Goal: Check status: Check status

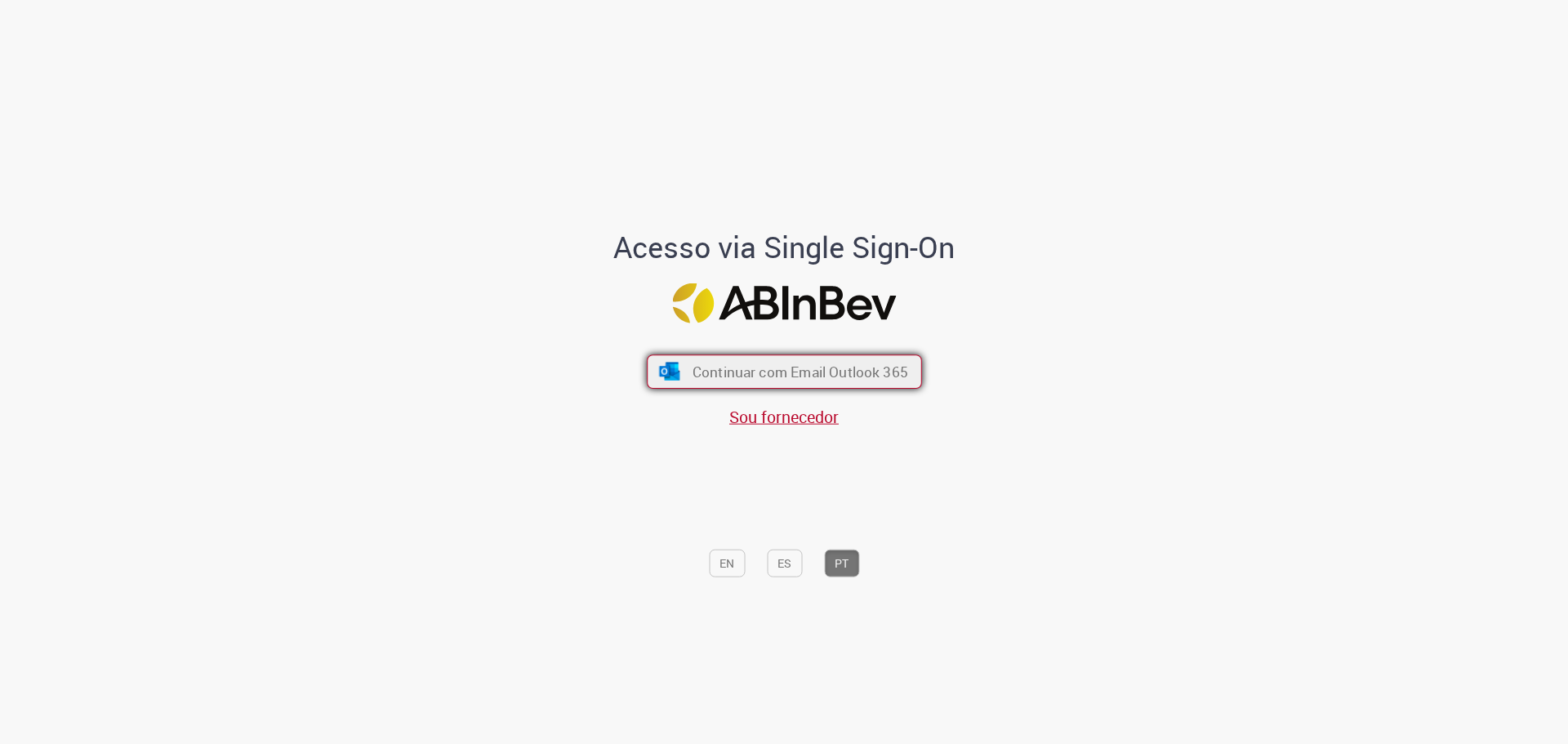
click at [801, 380] on span "Continuar com Email Outlook 365" at bounding box center [800, 370] width 216 height 19
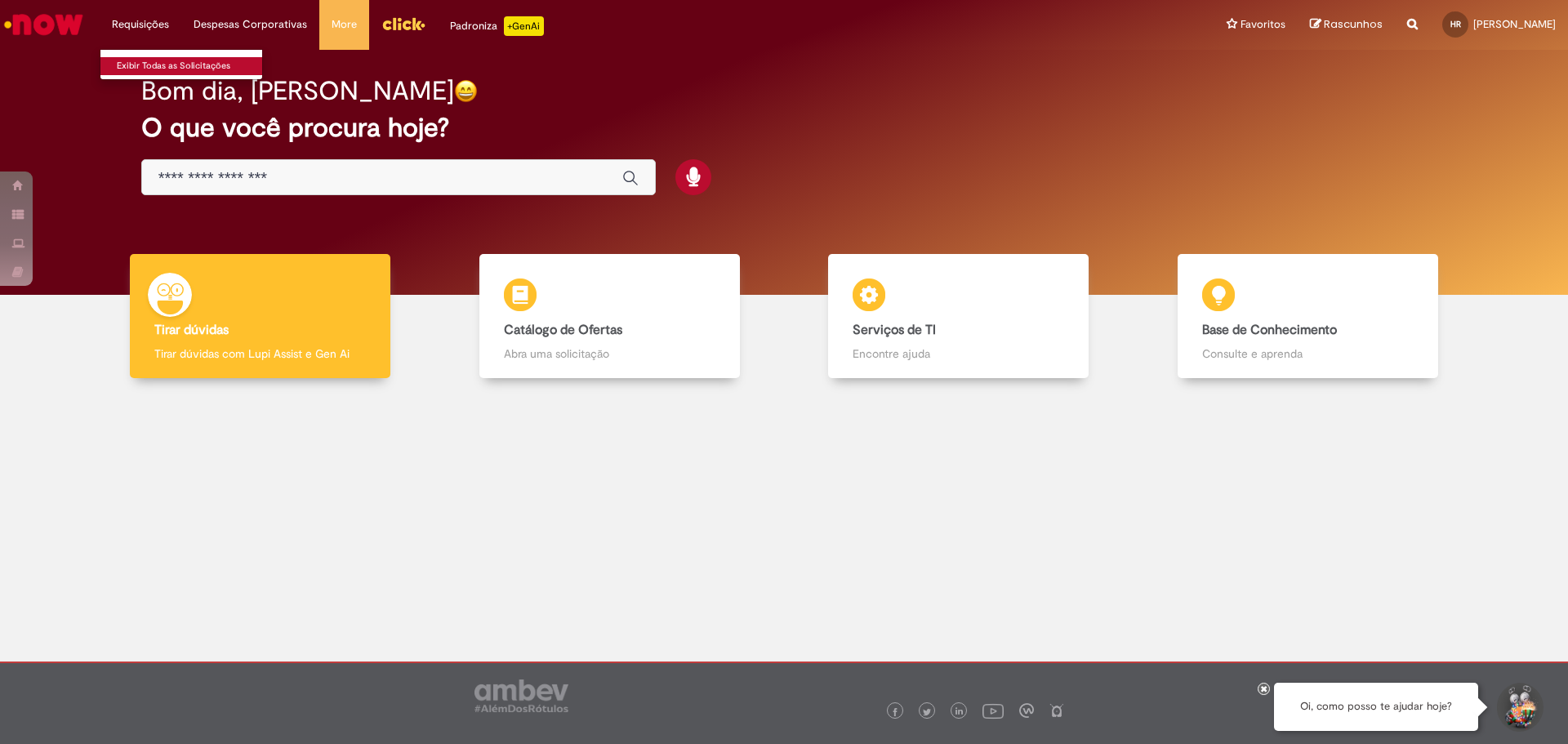
click at [149, 65] on link "Exibir Todas as Solicitações" at bounding box center [191, 66] width 180 height 18
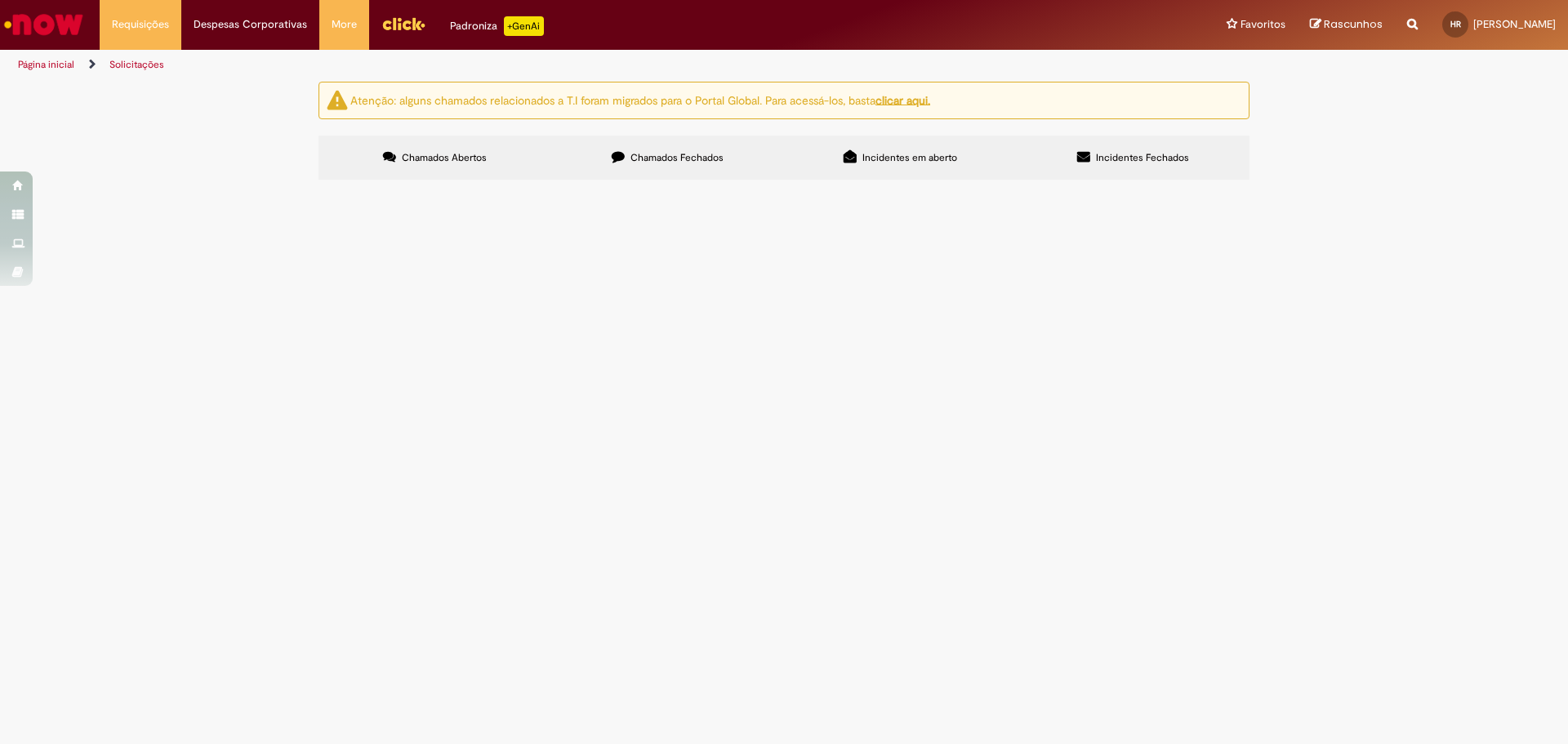
click at [619, 159] on icon at bounding box center [618, 157] width 13 height 13
click at [0, 0] on span "Favor alterar os dados bancários desse pdv para o próximo pagamento do contrato…" at bounding box center [0, 0] width 0 height 0
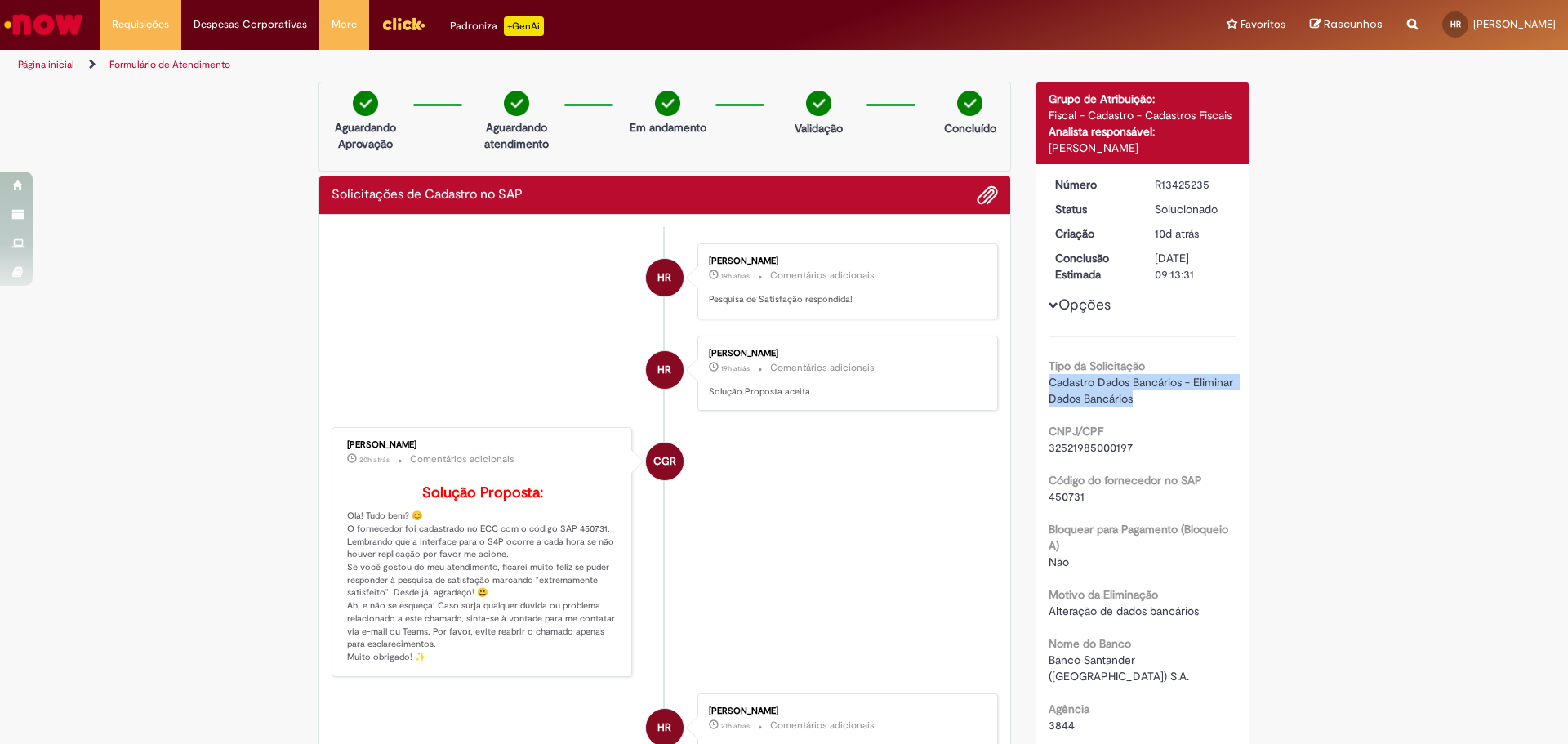
drag, startPoint x: 1156, startPoint y: 399, endPoint x: 1030, endPoint y: 383, distance: 127.0
click at [1036, 383] on div "Número R13425235 Status Solucionado Criação 10d atrás 10 dias atrás Conclusão E…" at bounding box center [1143, 681] width 213 height 1034
click at [1040, 384] on div "Número R13425235 Status Solucionado Criação 10d atrás 10 dias atrás Conclusão E…" at bounding box center [1143, 681] width 213 height 1034
drag, startPoint x: 1042, startPoint y: 383, endPoint x: 1186, endPoint y: 393, distance: 144.3
click at [1186, 393] on div "Cadastro Dados Bancários - Eliminar Dados Bancários" at bounding box center [1143, 390] width 189 height 33
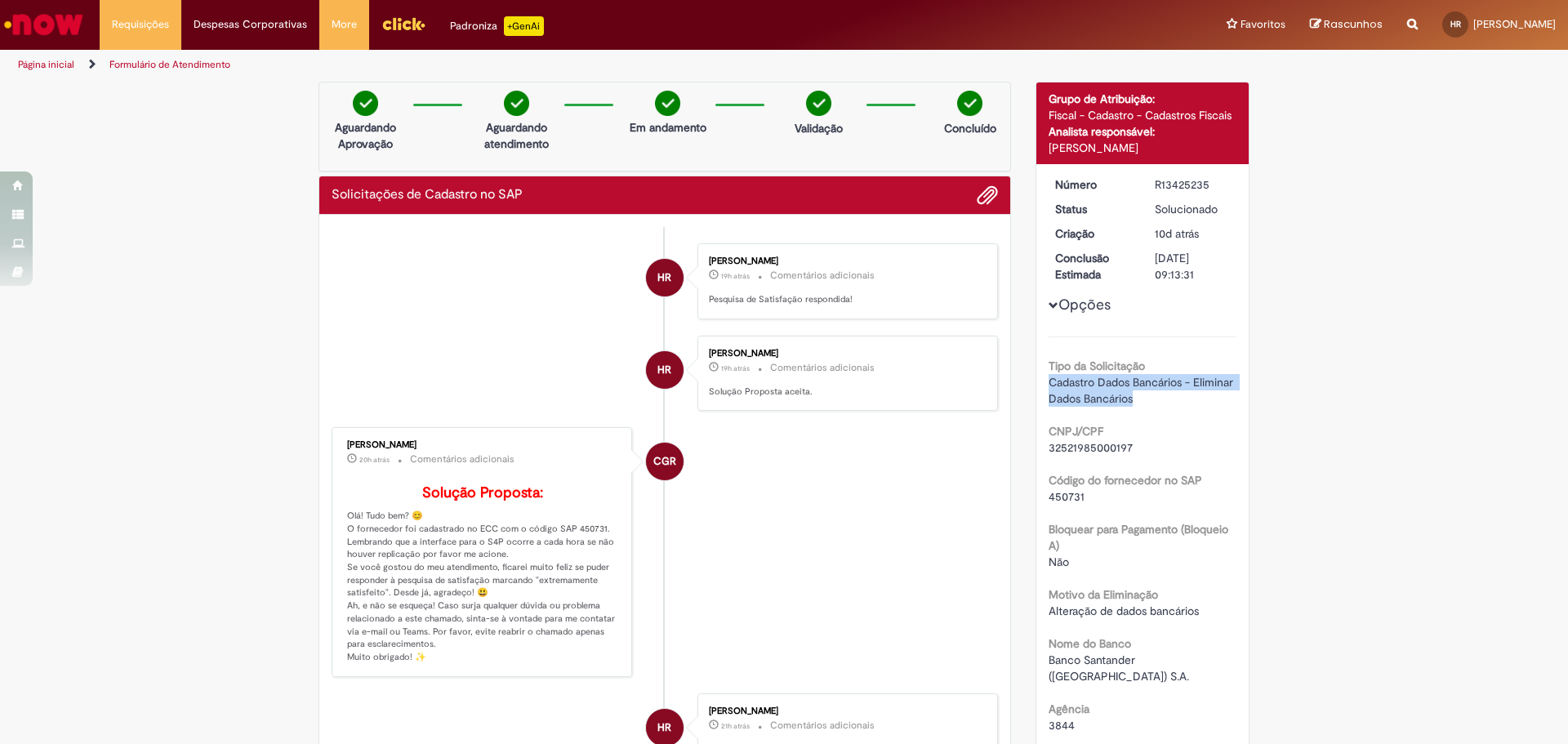
click at [1186, 394] on div "Cadastro Dados Bancários - Eliminar Dados Bancários" at bounding box center [1143, 390] width 189 height 33
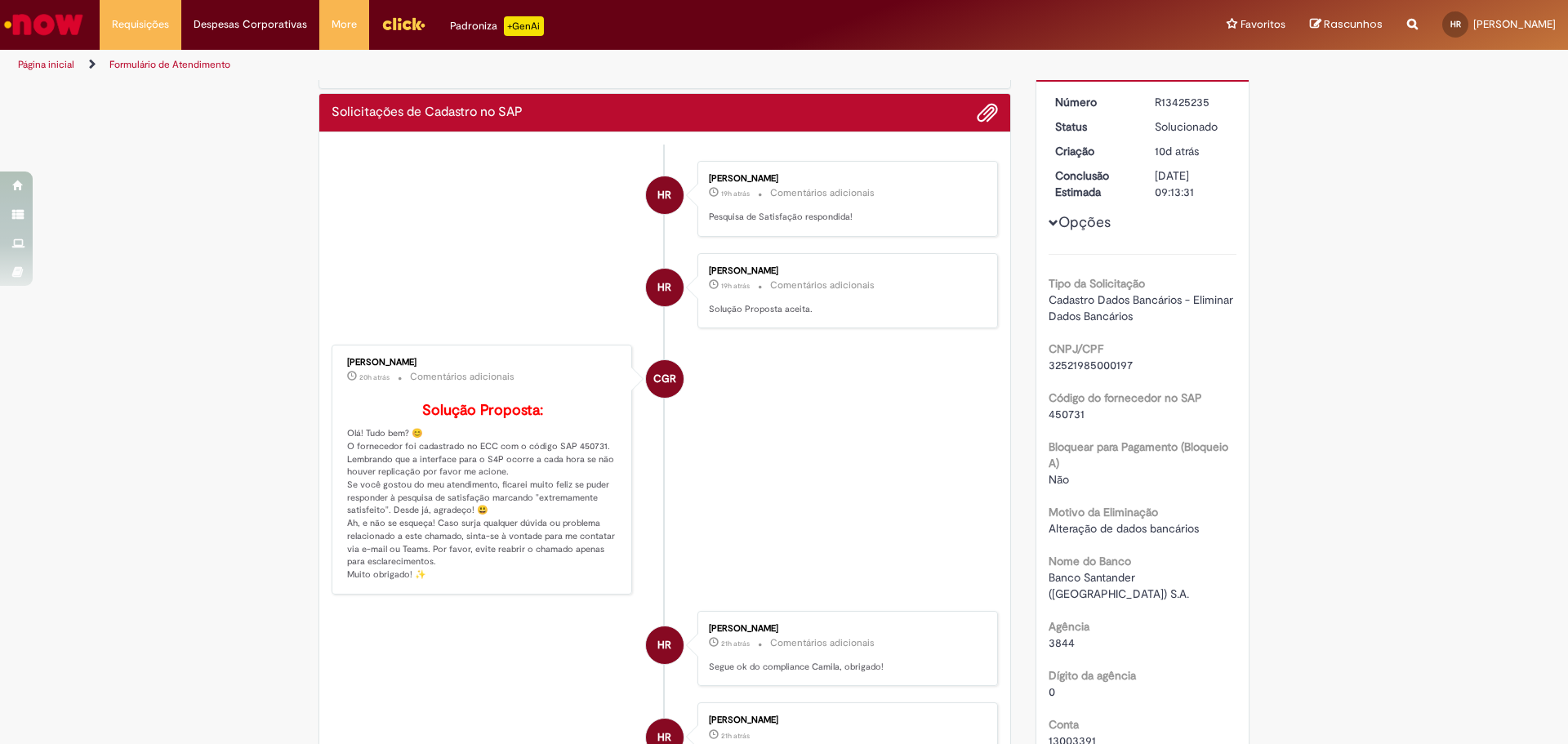
scroll to position [82, 0]
drag, startPoint x: 1052, startPoint y: 527, endPoint x: 1188, endPoint y: 529, distance: 136.0
click at [1188, 529] on span "Alteração de dados bancários" at bounding box center [1124, 529] width 151 height 15
click at [1189, 529] on span "Alteração de dados bancários" at bounding box center [1124, 529] width 151 height 15
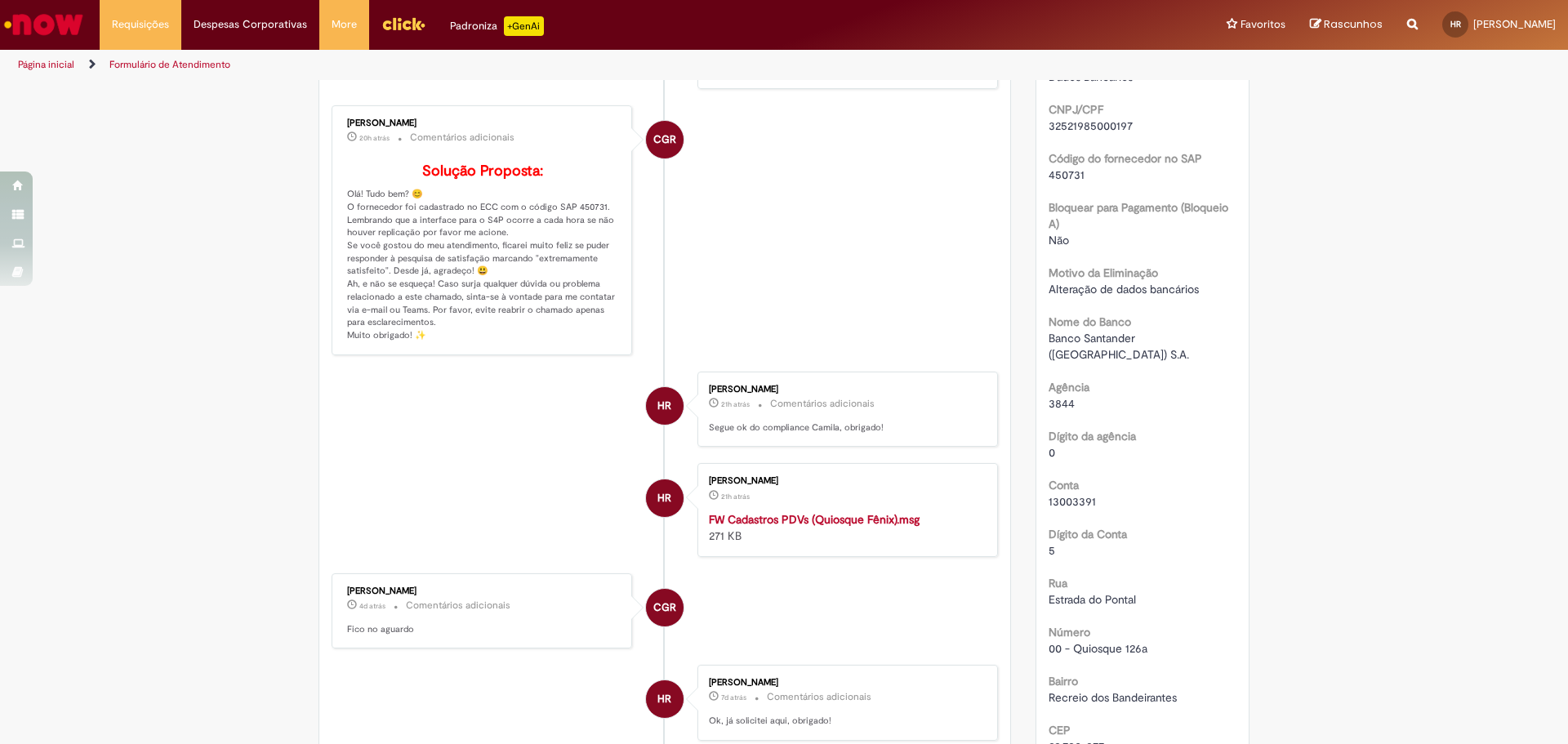
scroll to position [326, 0]
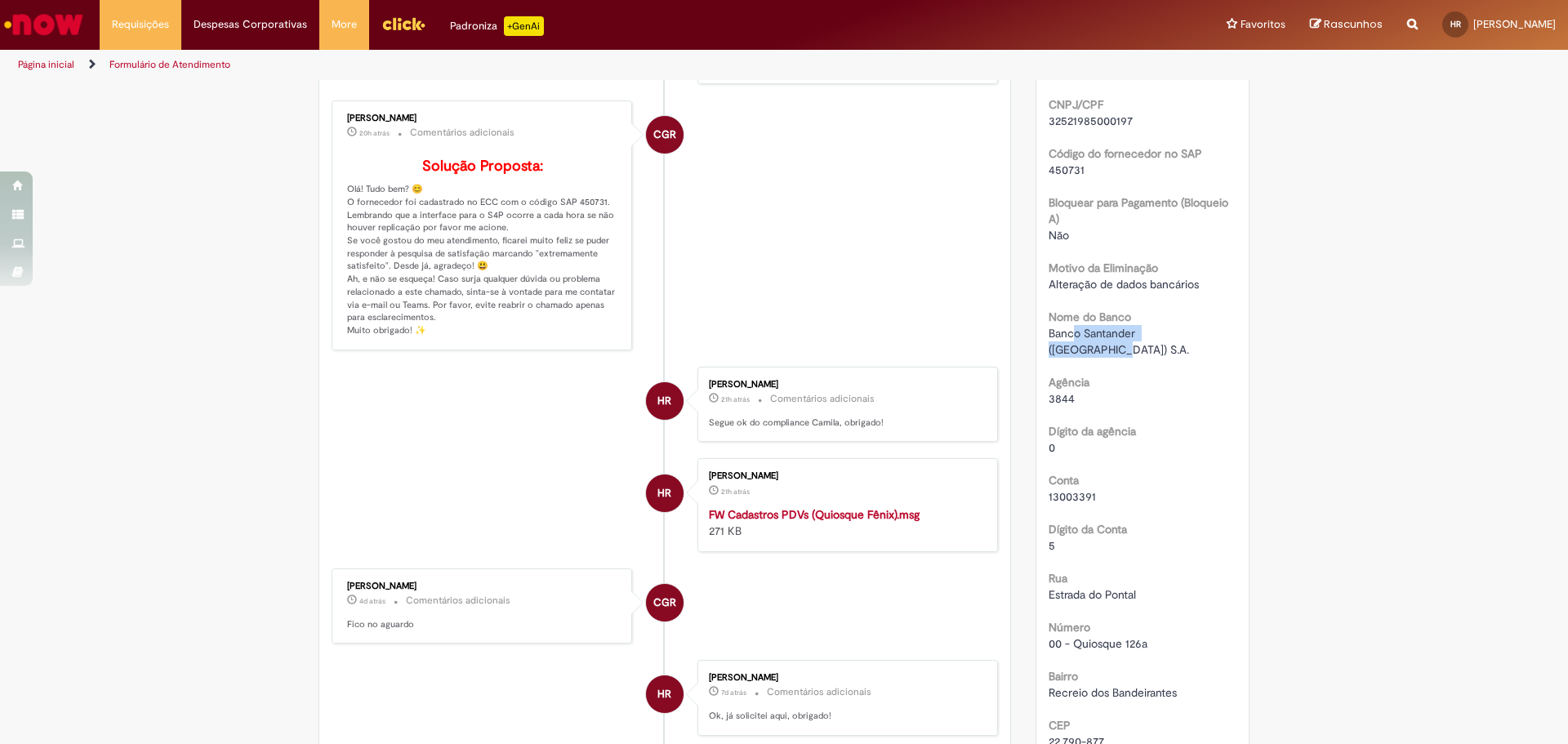
drag, startPoint x: 1070, startPoint y: 339, endPoint x: 1190, endPoint y: 340, distance: 120.0
click at [1190, 340] on div "Banco Santander ([GEOGRAPHIC_DATA]) S.A." at bounding box center [1143, 341] width 189 height 33
drag, startPoint x: 1054, startPoint y: 378, endPoint x: 1075, endPoint y: 382, distance: 21.4
click at [1074, 390] on div "3844" at bounding box center [1143, 398] width 189 height 16
drag, startPoint x: 1056, startPoint y: 436, endPoint x: 1083, endPoint y: 435, distance: 27.0
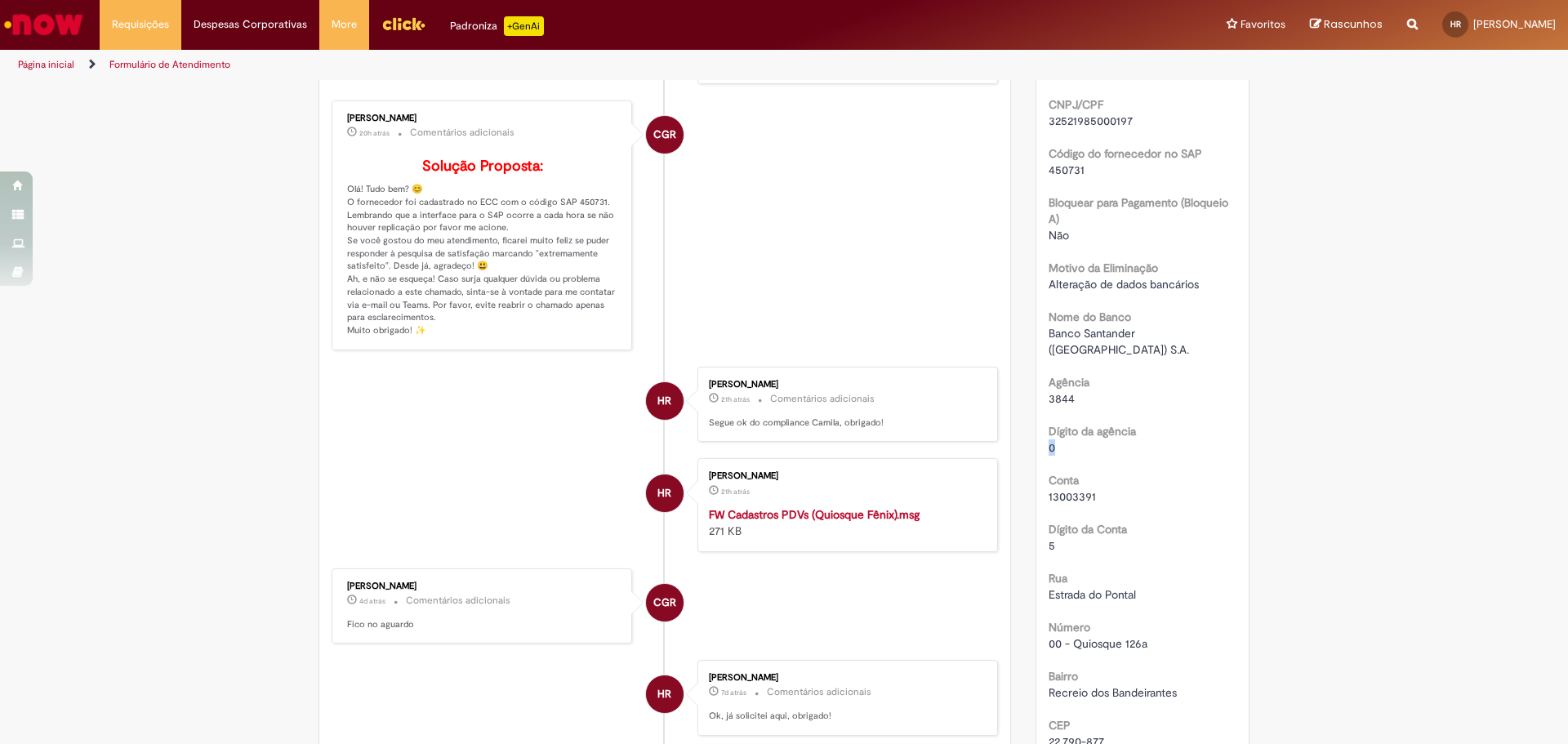
click at [1081, 433] on div "Número R13425235 Status Solucionado Criação 10d atrás 10 dias atrás Conclusão E…" at bounding box center [1143, 354] width 213 height 1034
drag, startPoint x: 1068, startPoint y: 482, endPoint x: 1094, endPoint y: 478, distance: 26.3
click at [1082, 489] on span "13003391" at bounding box center [1072, 496] width 47 height 15
drag, startPoint x: 1104, startPoint y: 520, endPoint x: 1195, endPoint y: 516, distance: 91.1
click at [1179, 517] on div "Dígito da Conta 5" at bounding box center [1143, 535] width 189 height 37
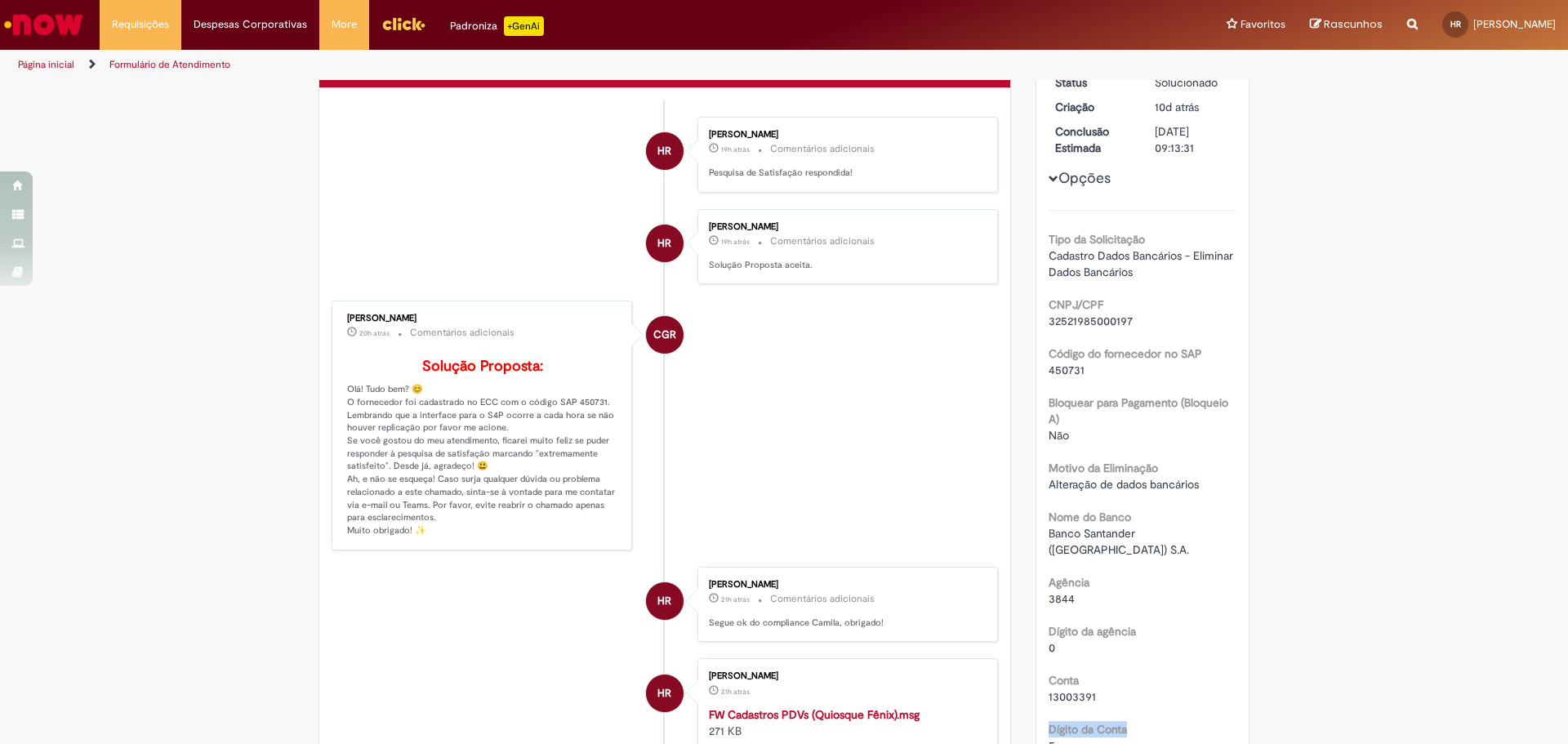
scroll to position [164, 0]
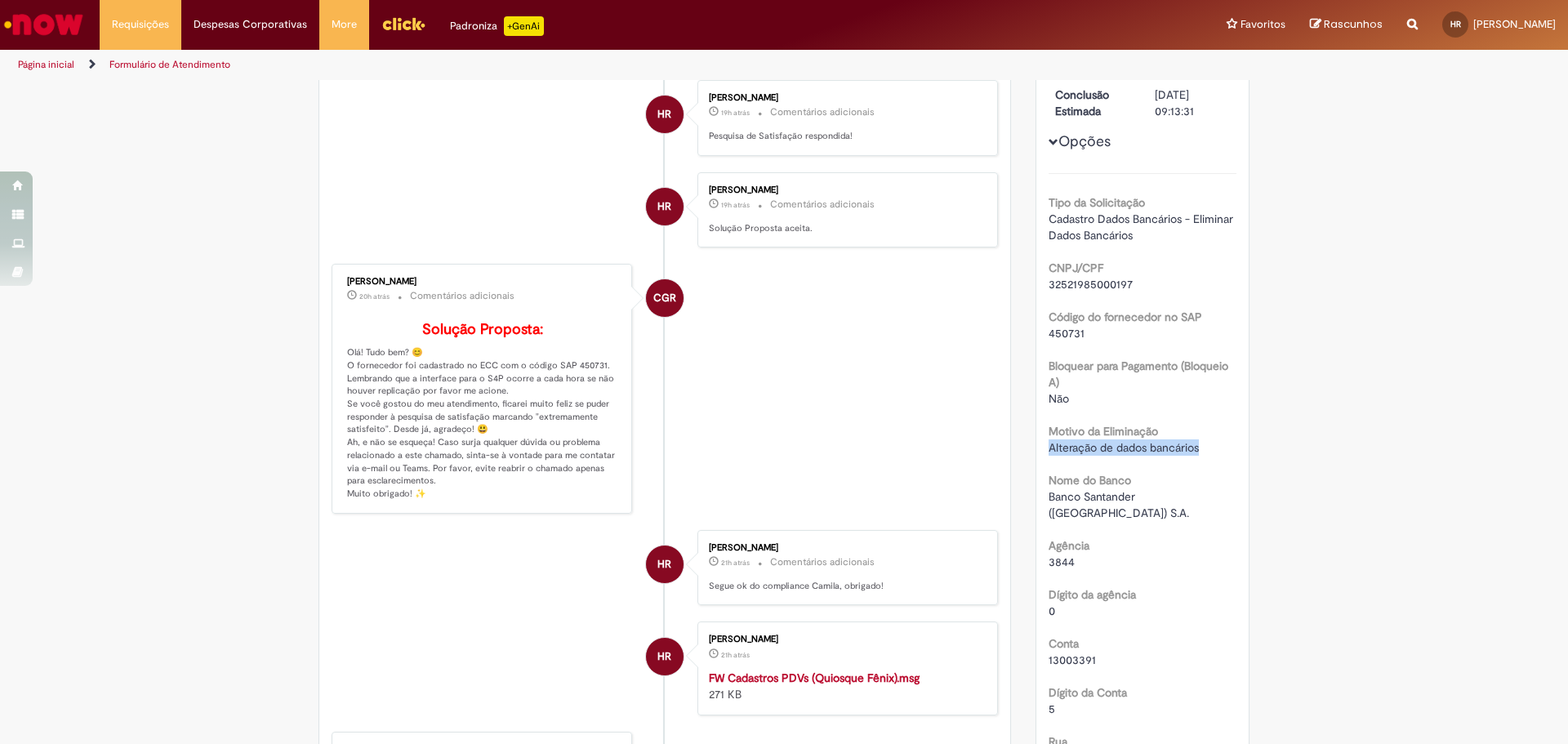
drag, startPoint x: 1042, startPoint y: 447, endPoint x: 1221, endPoint y: 446, distance: 179.0
click at [1221, 446] on div "Alteração de dados bancários" at bounding box center [1143, 447] width 189 height 16
drag, startPoint x: 1214, startPoint y: 445, endPoint x: 1049, endPoint y: 447, distance: 165.0
click at [1049, 447] on div "Alteração de dados bancários" at bounding box center [1143, 447] width 189 height 16
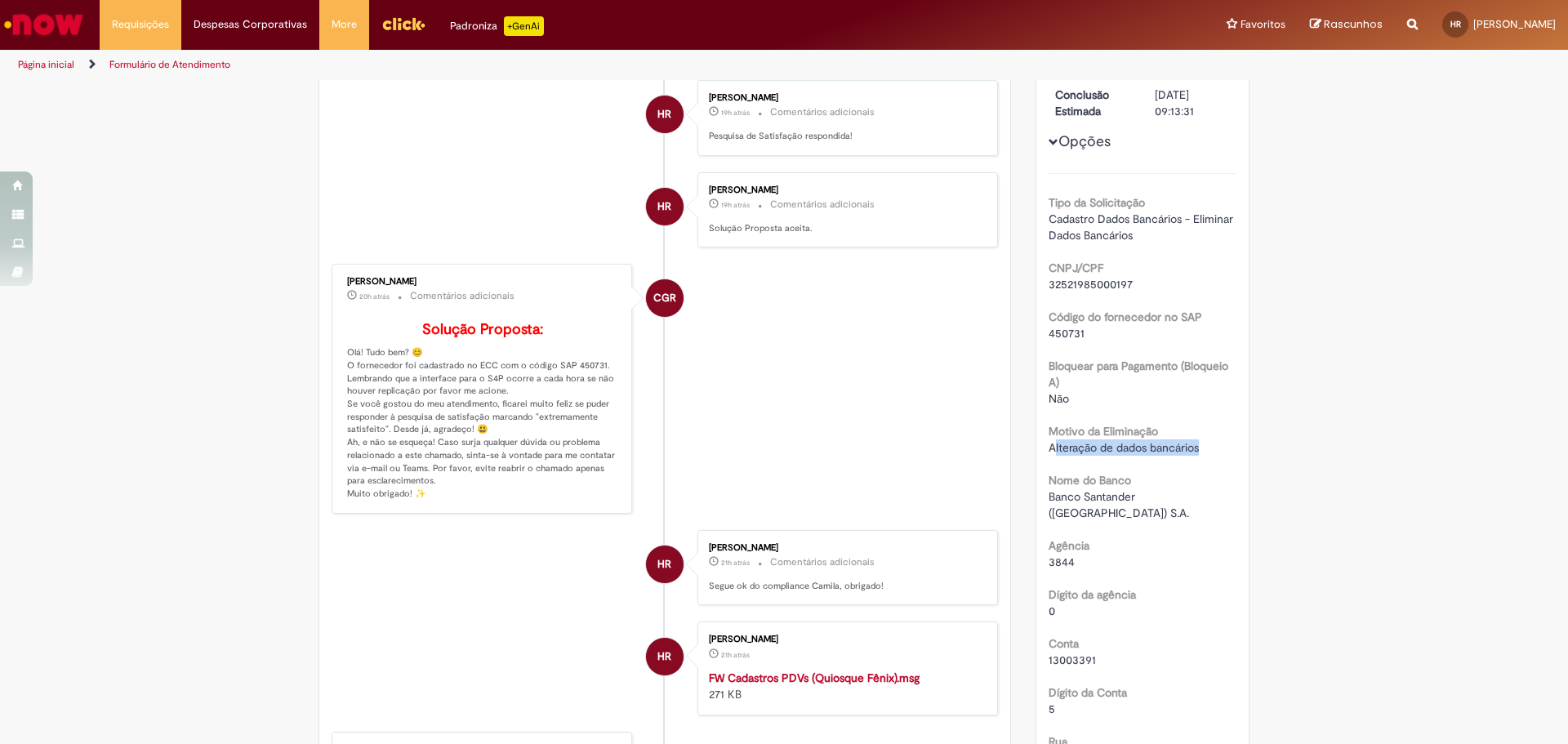
click at [1049, 447] on span "Alteração de dados bancários" at bounding box center [1124, 447] width 151 height 15
drag, startPoint x: 1173, startPoint y: 442, endPoint x: 1184, endPoint y: 441, distance: 11.0
click at [1179, 441] on span "Alteração de dados bancários" at bounding box center [1124, 447] width 151 height 15
drag, startPoint x: 1206, startPoint y: 441, endPoint x: 1035, endPoint y: 444, distance: 171.0
click at [1036, 444] on div "Número R13425235 Status Solucionado Criação 10d atrás 10 dias atrás Conclusão E…" at bounding box center [1143, 518] width 213 height 1034
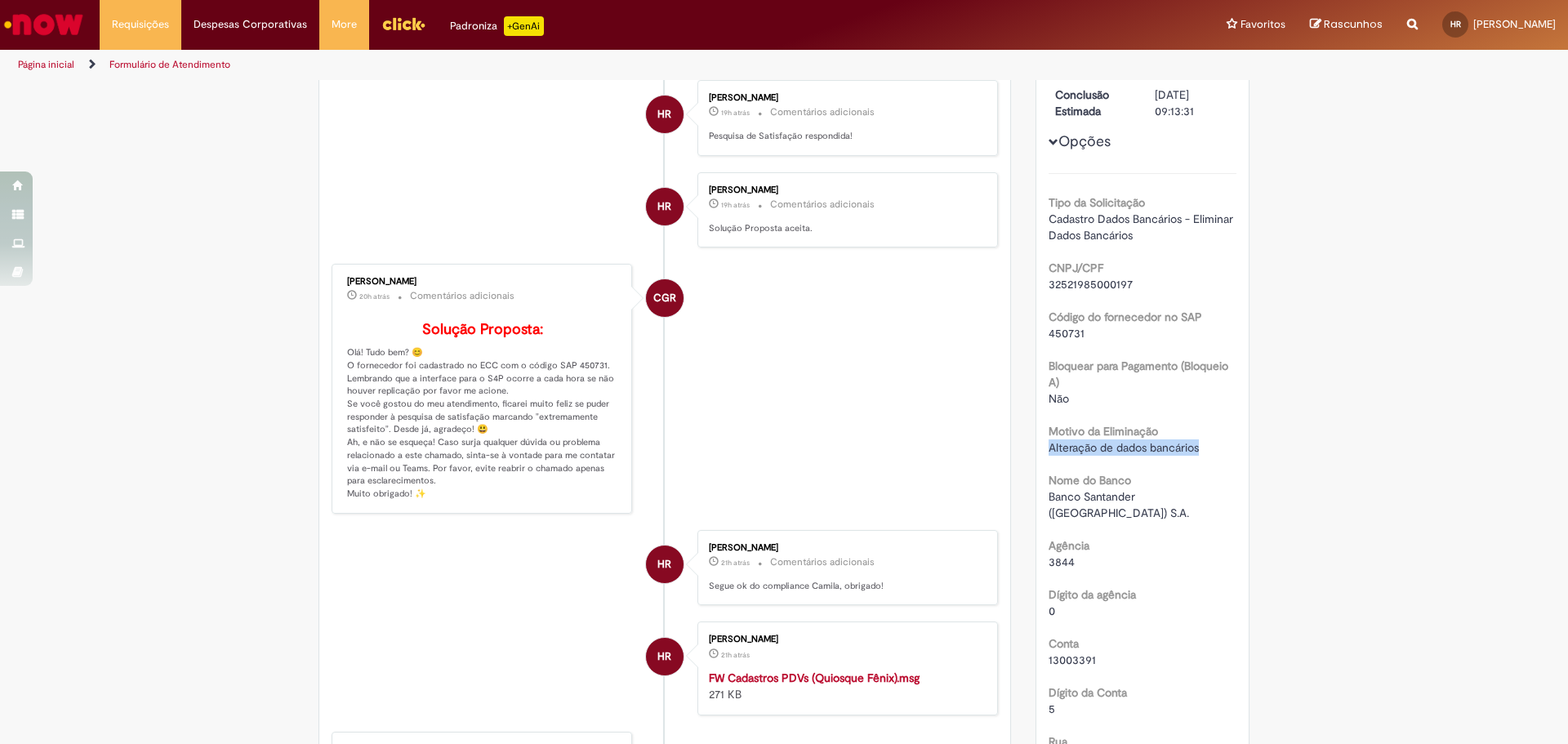
click at [1036, 444] on div "Número R13425235 Status Solucionado Criação 10d atrás 10 dias atrás Conclusão E…" at bounding box center [1143, 518] width 213 height 1034
click at [1207, 393] on div "Não" at bounding box center [1143, 398] width 189 height 16
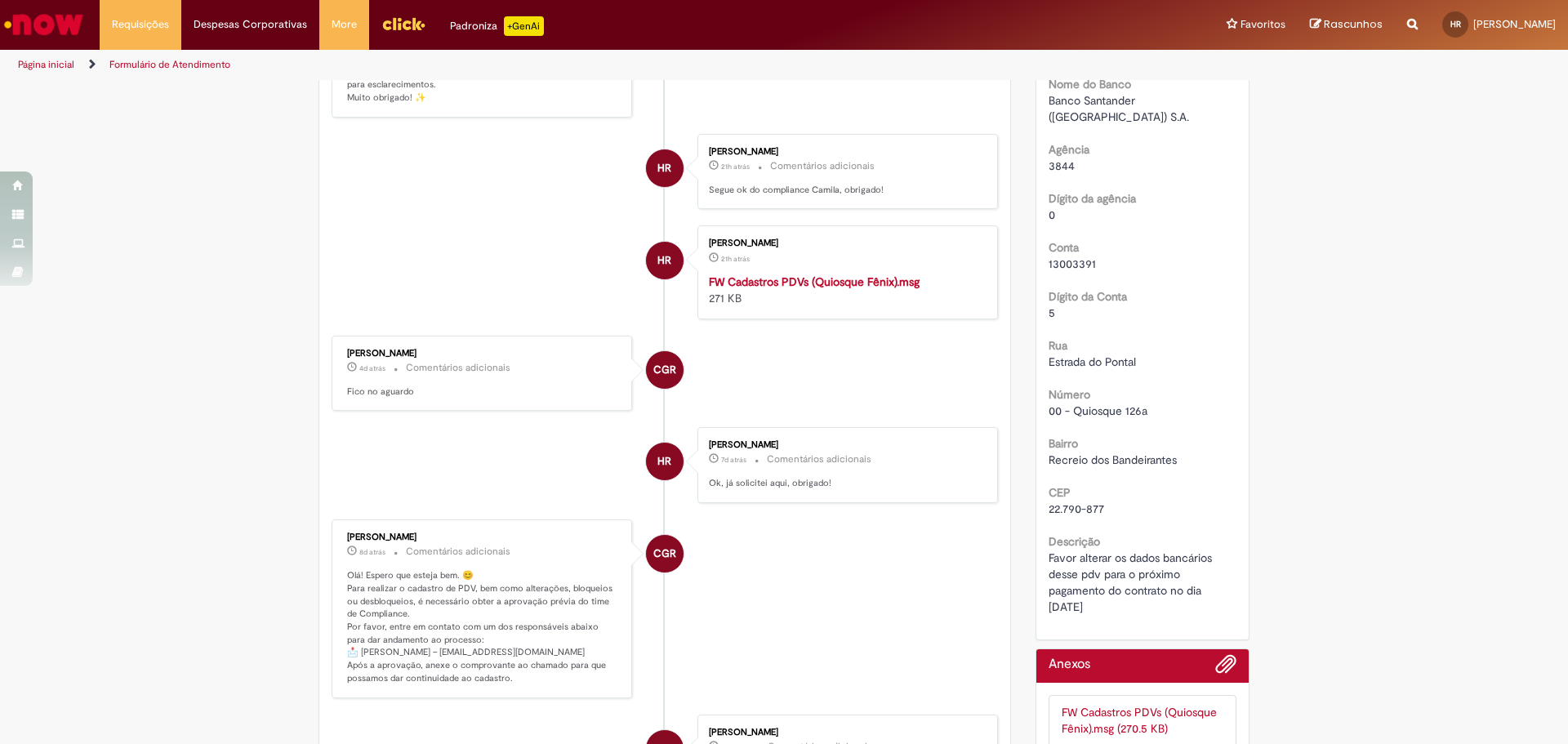
scroll to position [490, 0]
